Goal: Ask a question

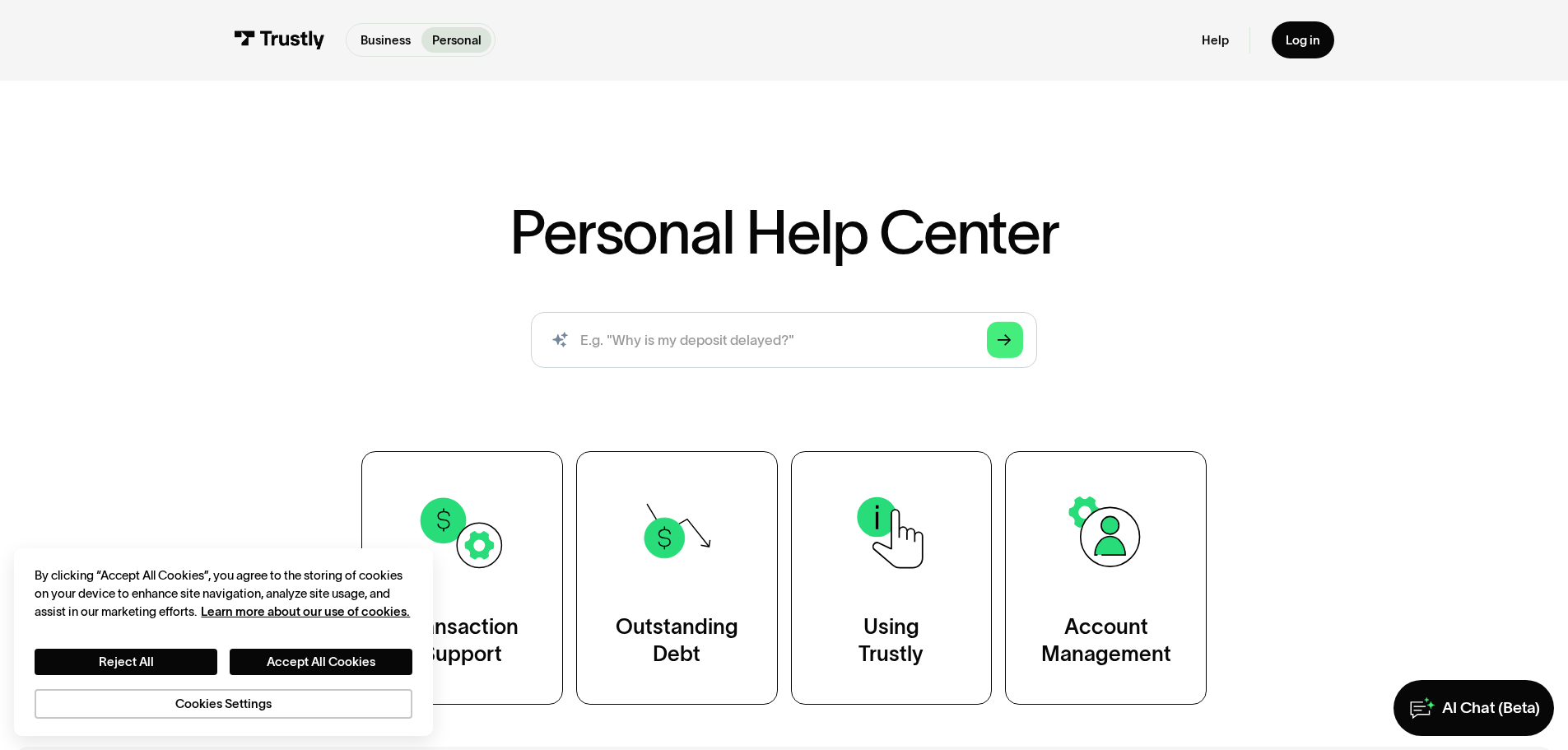
click at [274, 337] on div "Personal Help Center AI-powered search ( 1 / 4 ) Type your question and our sma…" at bounding box center [784, 397] width 1568 height 614
click at [828, 341] on input "search" at bounding box center [784, 340] width 506 height 56
click at [1481, 711] on div "AI Chat (Beta)" at bounding box center [1490, 708] width 98 height 20
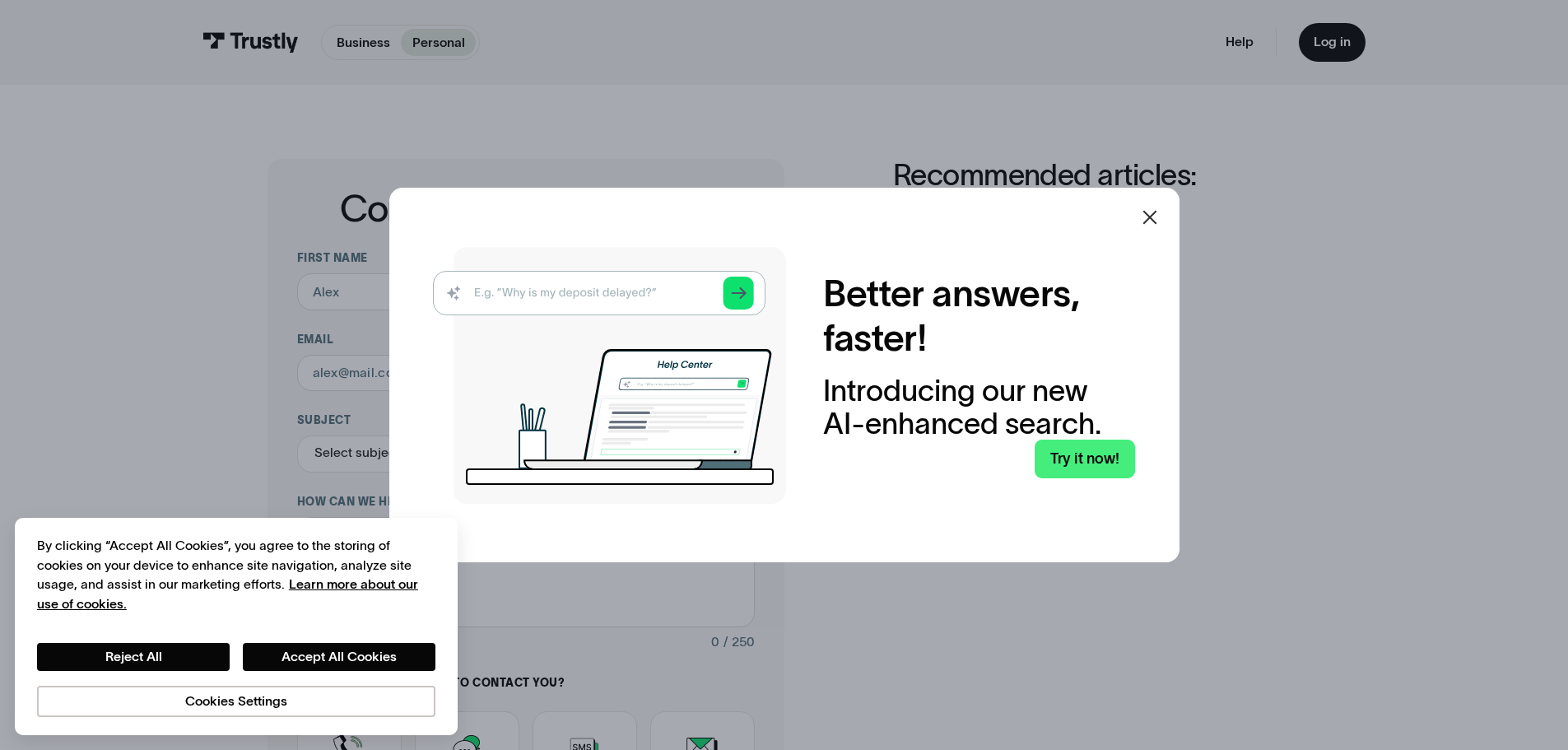
click at [1156, 212] on icon at bounding box center [1149, 217] width 14 height 14
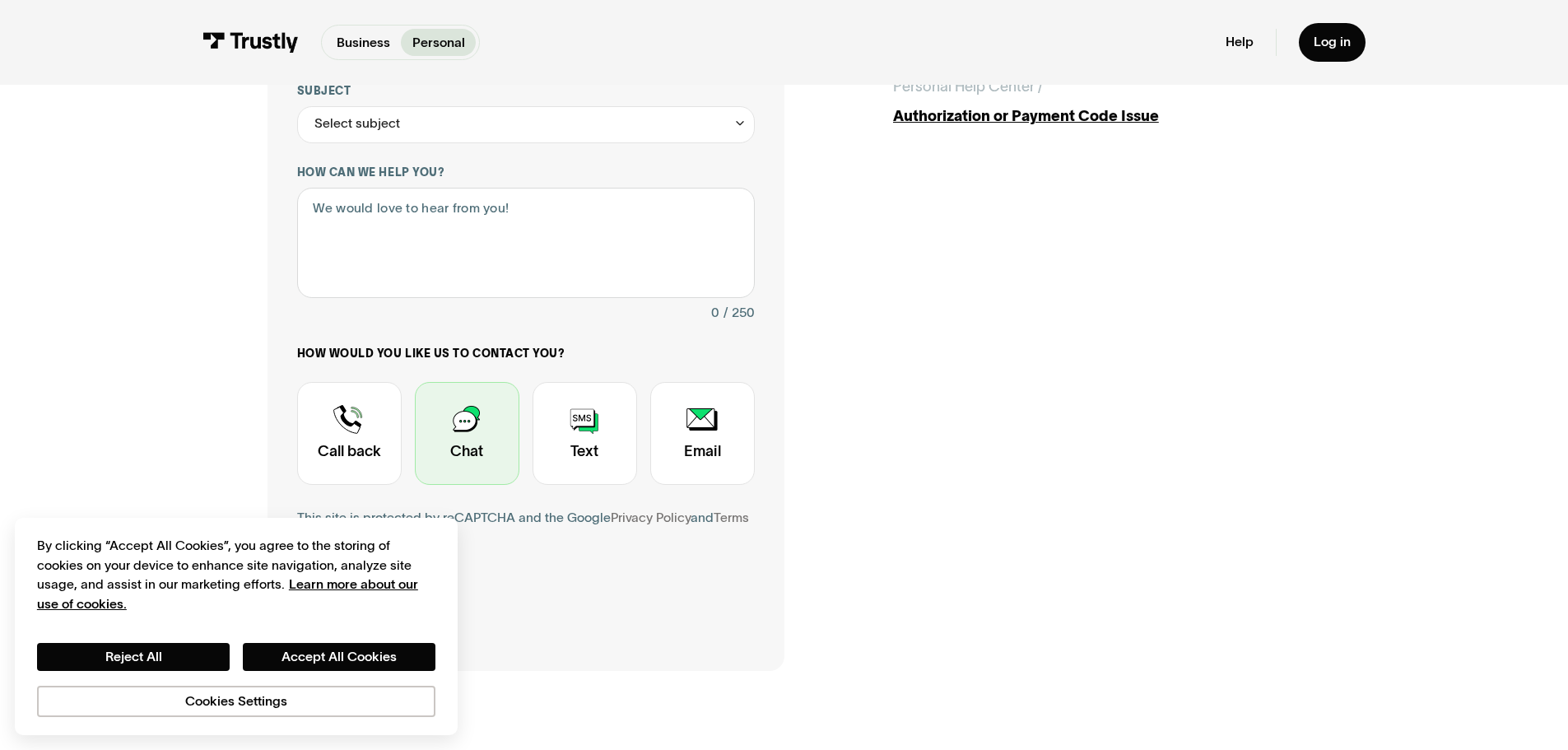
scroll to position [82, 0]
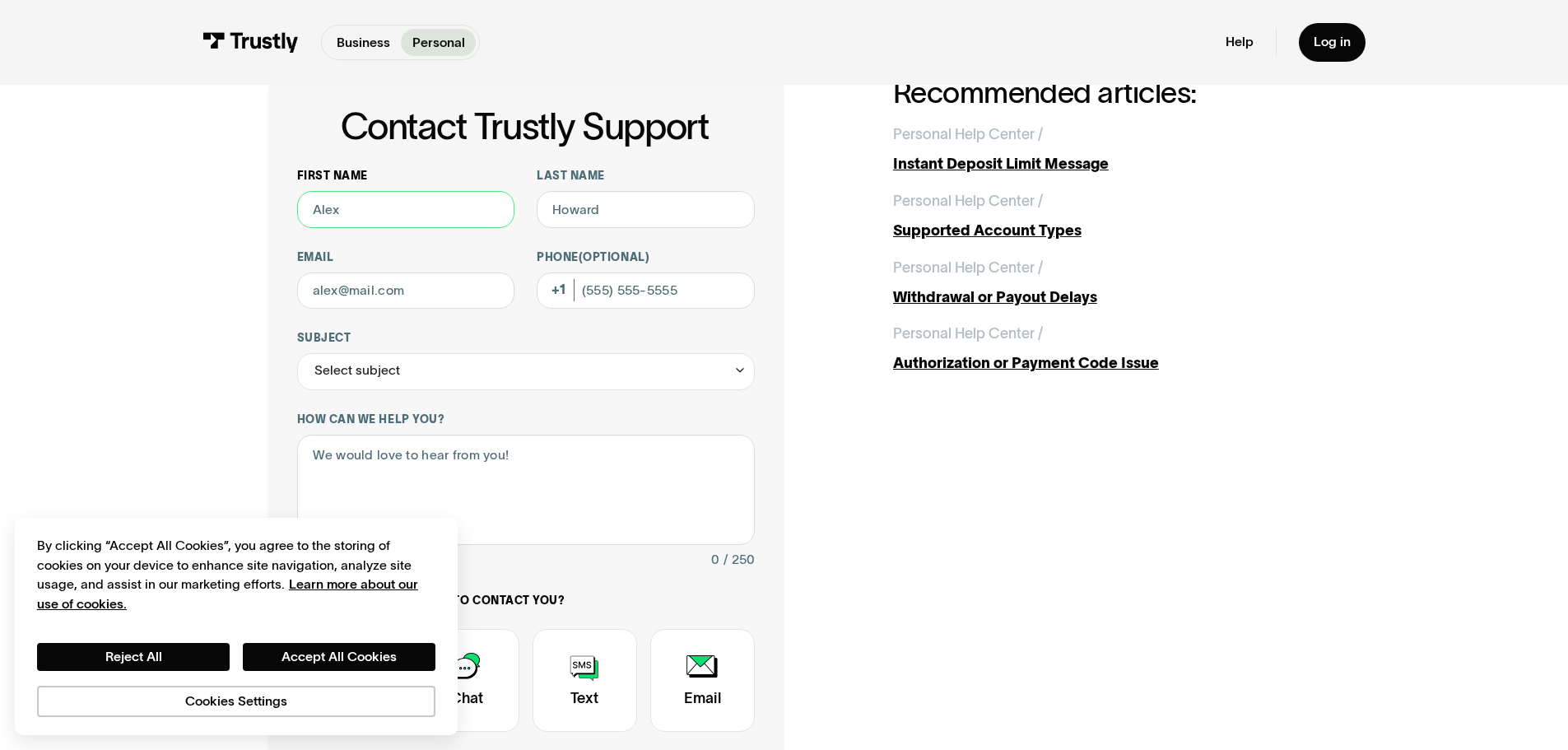
click at [393, 209] on input "First name" at bounding box center [406, 210] width 218 height 37
type input "Evan"
click at [610, 213] on input "Last name" at bounding box center [646, 210] width 218 height 37
type input "Maize"
click at [439, 290] on input "Email" at bounding box center [406, 291] width 218 height 37
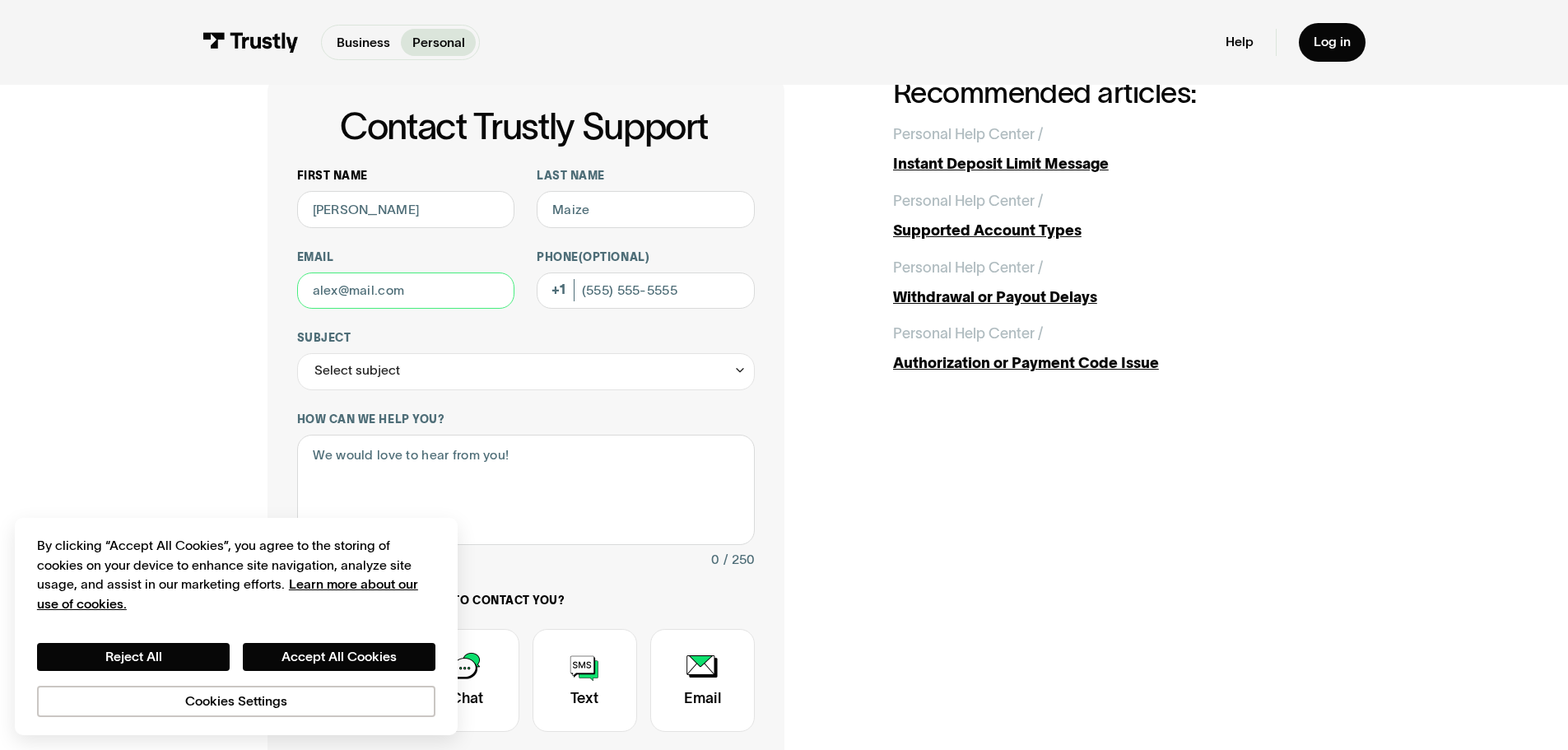
type input "Evanmaize35@gmail.com"
click at [651, 291] on input "Phone (Optional)" at bounding box center [646, 291] width 218 height 37
type input "(303) 842-0211"
click at [491, 380] on div "Select subject" at bounding box center [526, 372] width 458 height 37
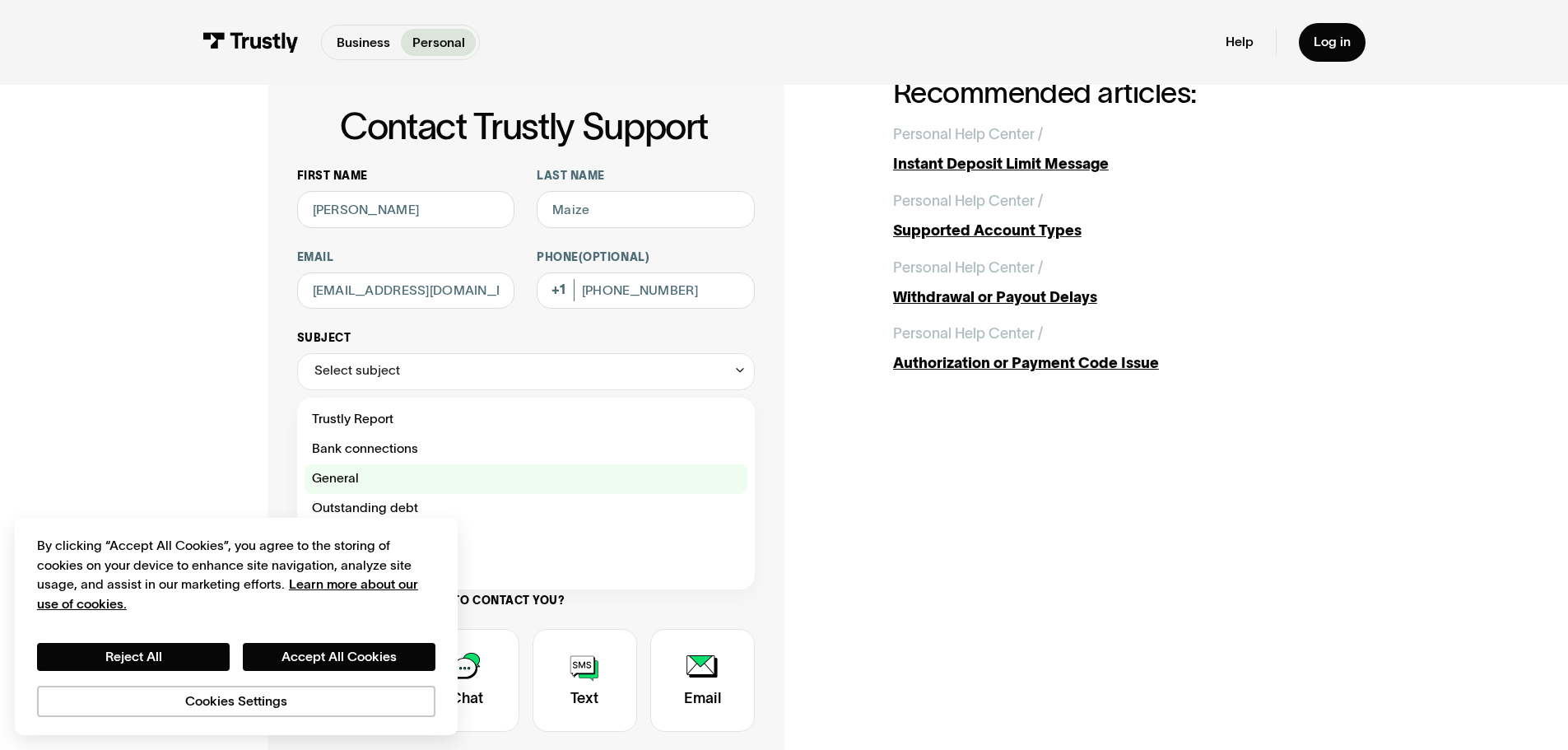
click at [479, 488] on div "Contact Trustly Support" at bounding box center [525, 478] width 443 height 30
type input "*******"
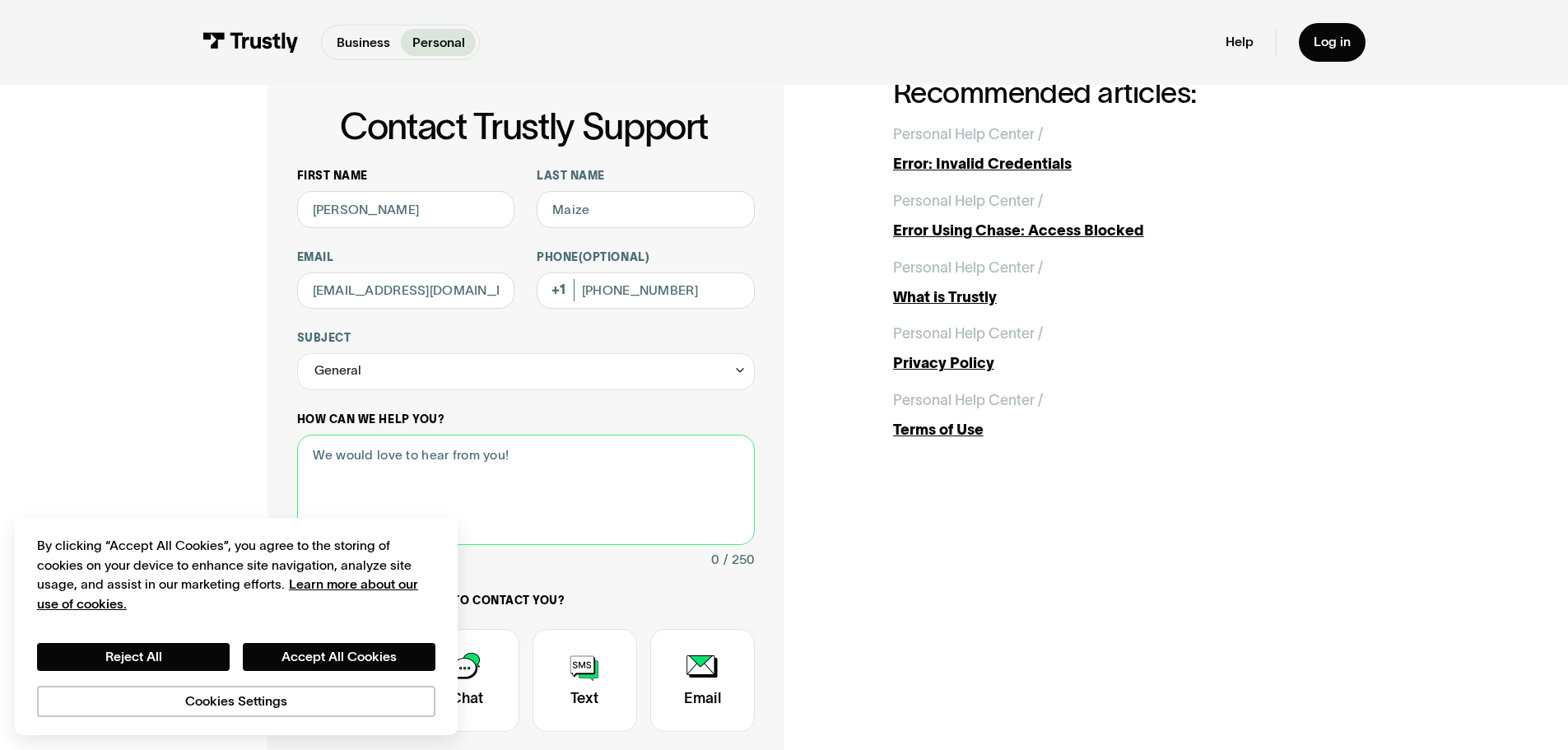
click at [446, 466] on textarea "How can we help you?" at bounding box center [526, 490] width 458 height 111
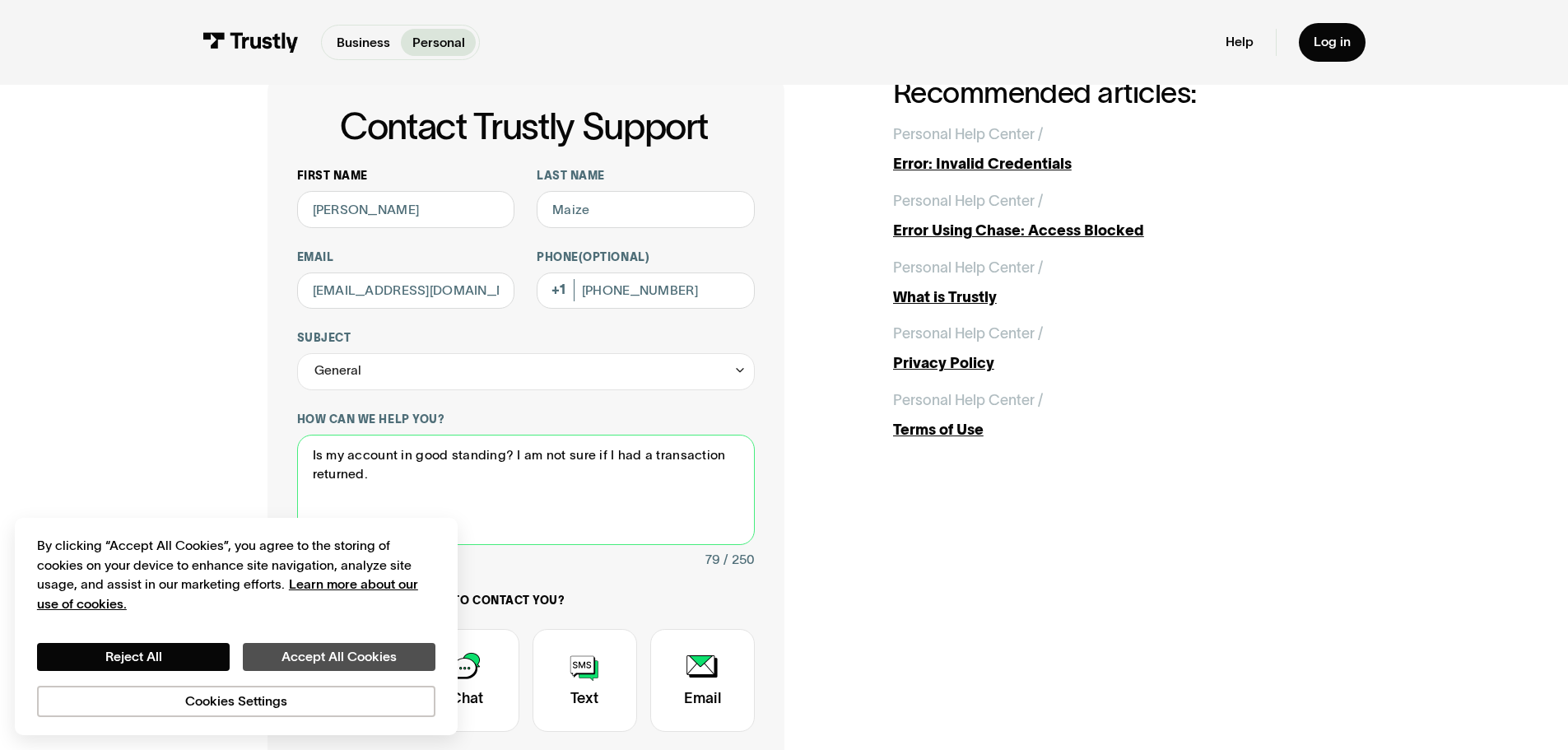
type textarea "Is my account in good standing? I am not sure if I had a transaction returned."
click at [293, 662] on button "Accept All Cookies" at bounding box center [339, 657] width 193 height 28
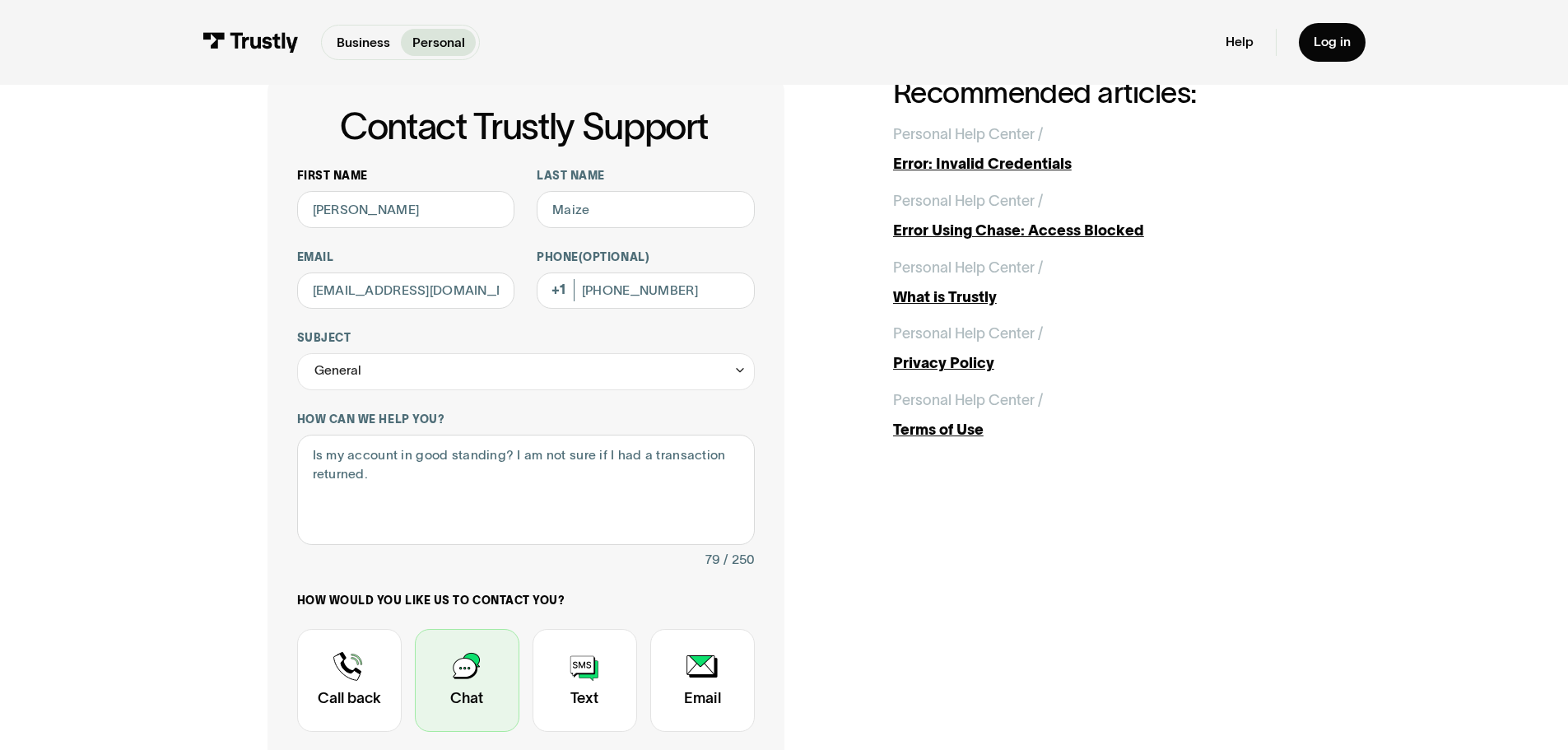
click at [471, 680] on div "Contact Trustly Support" at bounding box center [466, 680] width 104 height 103
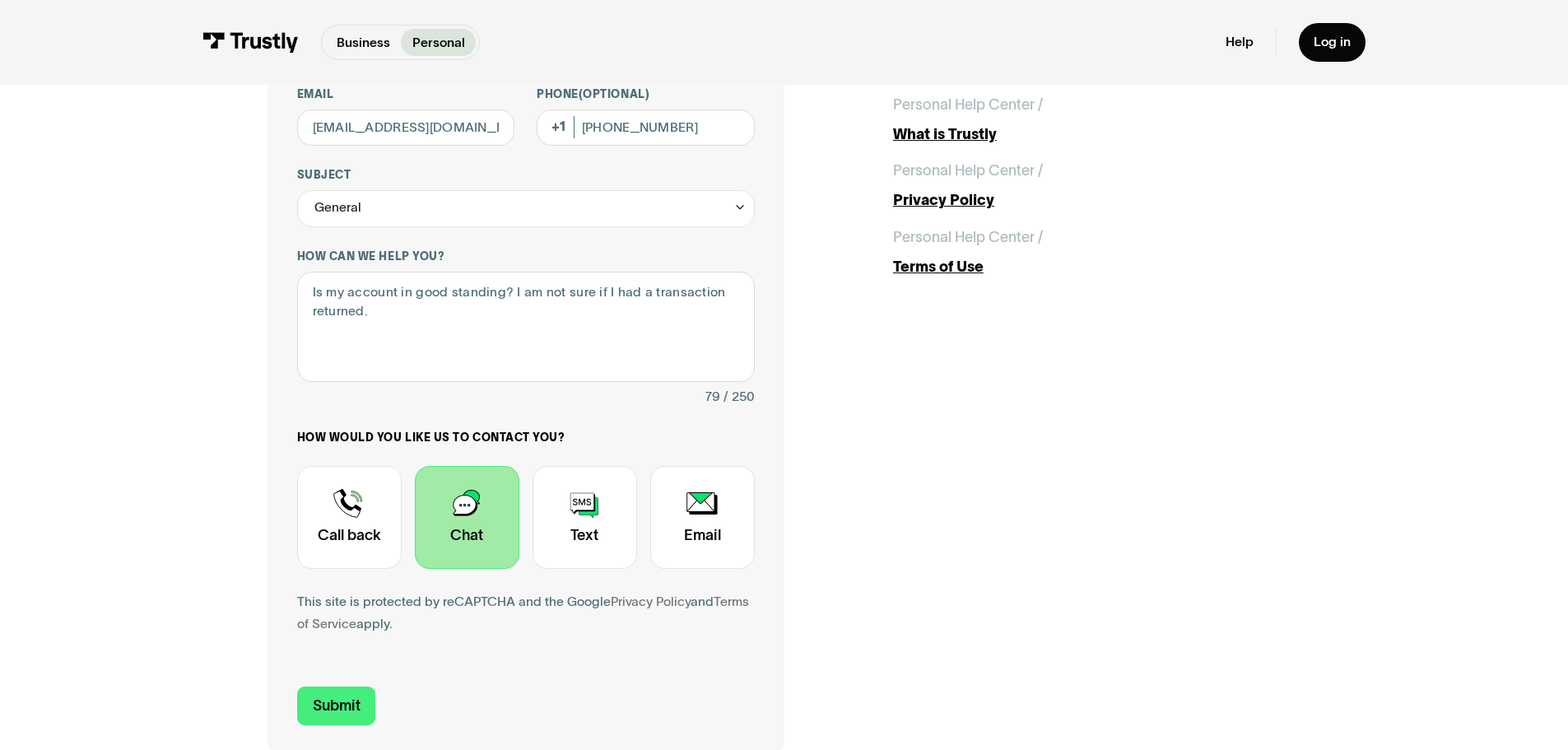
scroll to position [247, 0]
click at [337, 707] on input "Submit" at bounding box center [336, 704] width 79 height 39
type input "+13038420211"
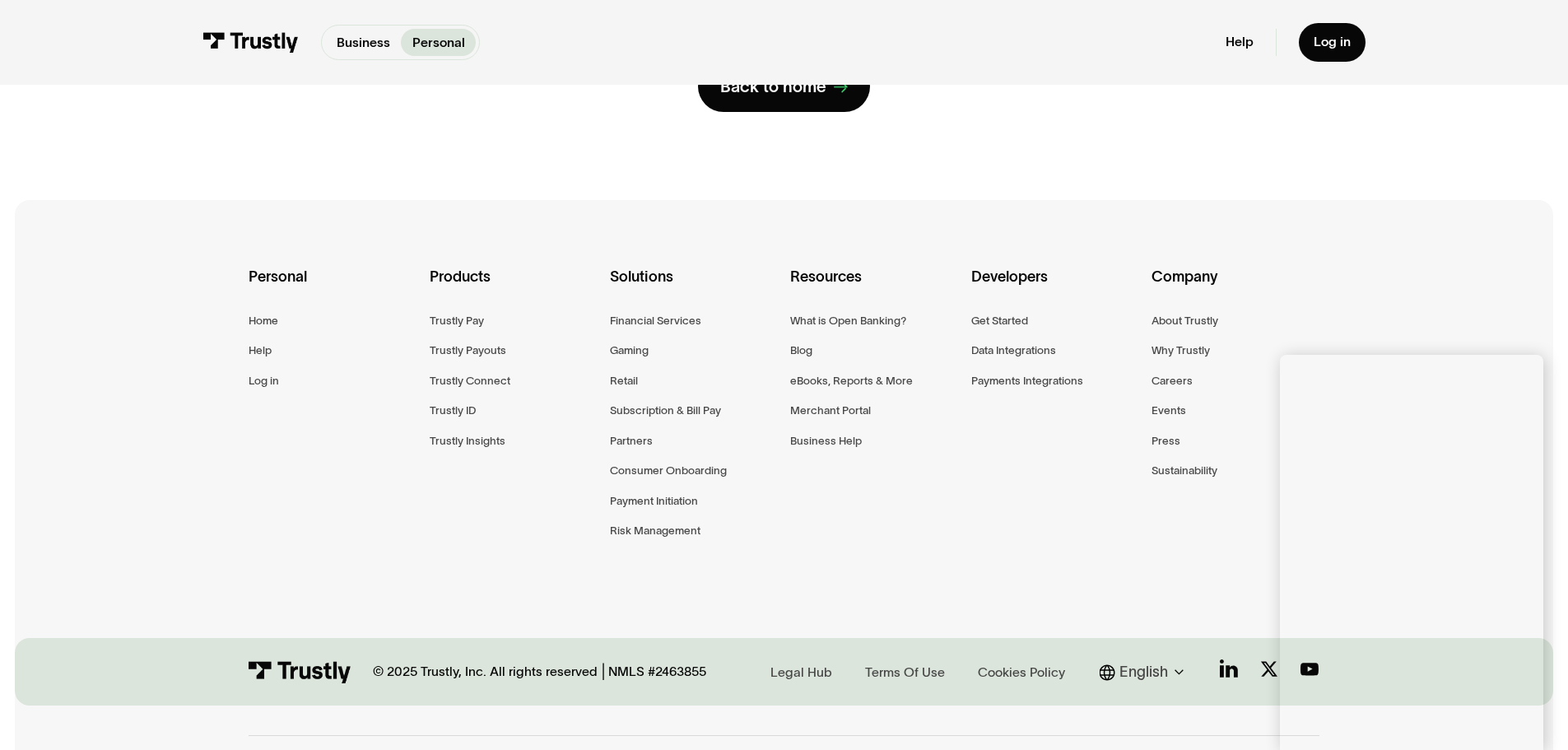
scroll to position [0, 0]
